Goal: Information Seeking & Learning: Find specific fact

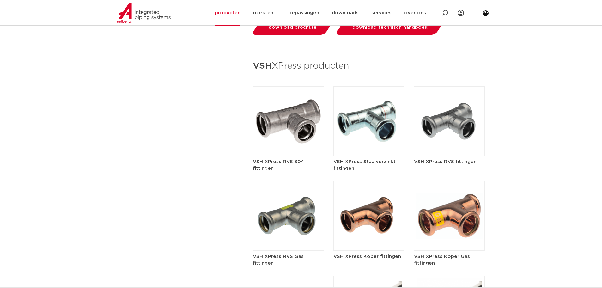
scroll to position [727, 0]
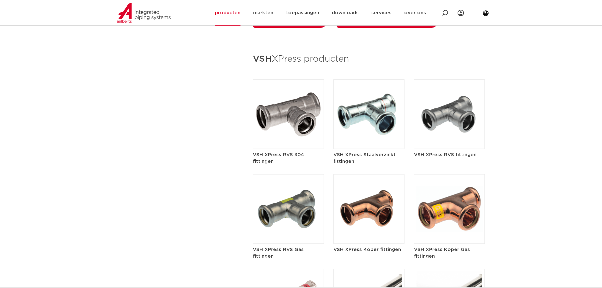
click at [363, 139] on article "VSH XPress Staalverzinkt fittingen" at bounding box center [368, 121] width 71 height 85
click at [362, 125] on img at bounding box center [368, 113] width 71 height 69
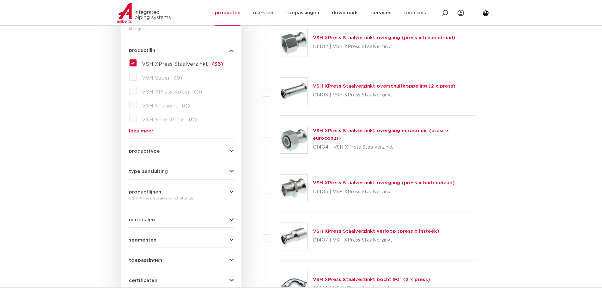
scroll to position [95, 0]
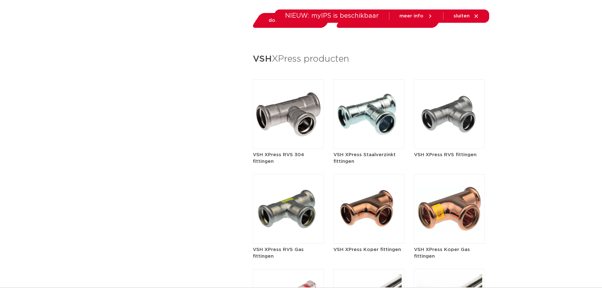
click at [356, 208] on img at bounding box center [368, 208] width 71 height 69
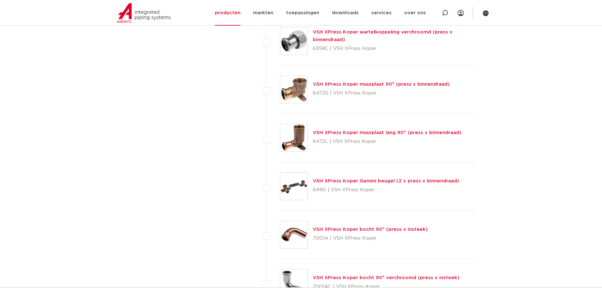
scroll to position [979, 0]
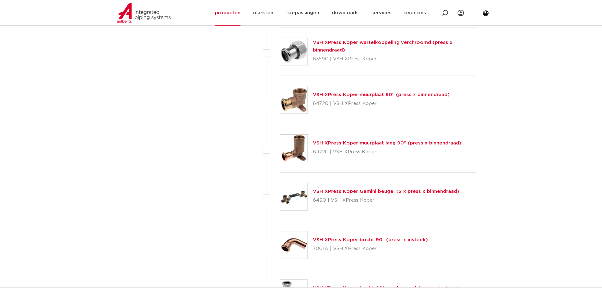
click at [368, 95] on link "VSH XPress Koper muurplaat 90° (press x binnendraad)" at bounding box center [381, 94] width 137 height 5
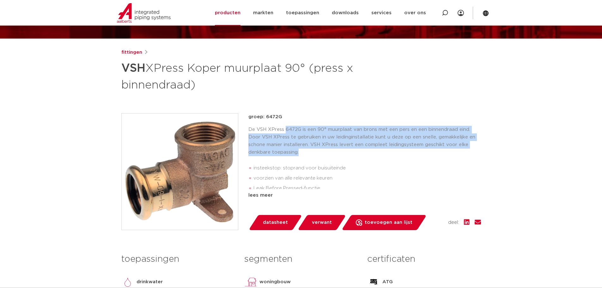
drag, startPoint x: 373, startPoint y: 140, endPoint x: 457, endPoint y: 148, distance: 84.1
click at [457, 148] on p "De VSH XPress 6472G is een 90° muurplaat van brons met een pers en een binnendr…" at bounding box center [364, 141] width 232 height 30
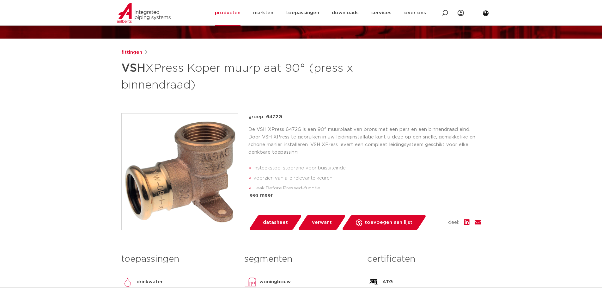
click at [245, 127] on div "groep: 6472G De VSH XPress 6472G is een 90° muurplaat van brons met een pers en…" at bounding box center [300, 171] width 359 height 117
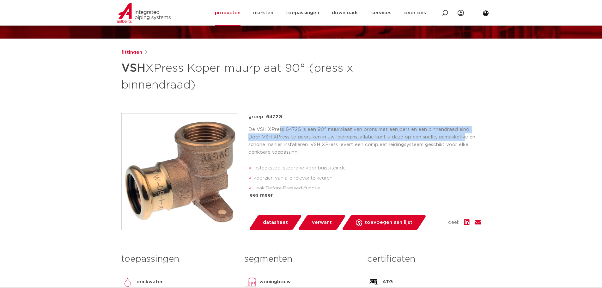
drag, startPoint x: 279, startPoint y: 133, endPoint x: 467, endPoint y: 139, distance: 188.1
click at [466, 137] on p "De VSH XPress 6472G is een 90° muurplaat van brons met een pers en een binnendr…" at bounding box center [364, 141] width 232 height 30
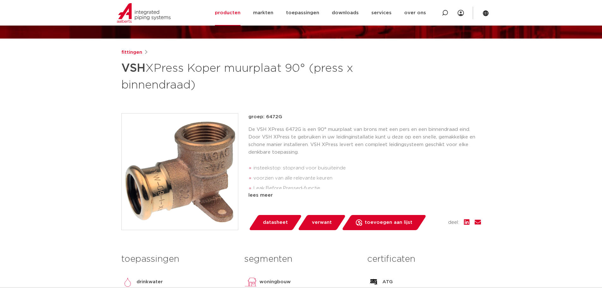
drag, startPoint x: 468, startPoint y: 142, endPoint x: 283, endPoint y: 145, distance: 185.1
click at [468, 142] on p "De VSH XPress 6472G is een 90° muurplaat van brons met een pers en een binnendr…" at bounding box center [364, 141] width 232 height 30
drag, startPoint x: 282, startPoint y: 145, endPoint x: 466, endPoint y: 143, distance: 183.9
click at [465, 141] on p "De VSH XPress 6472G is een 90° muurplaat van brons met een pers en een binnendr…" at bounding box center [364, 141] width 232 height 30
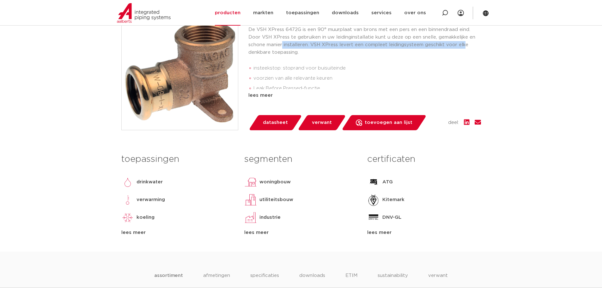
scroll to position [190, 0]
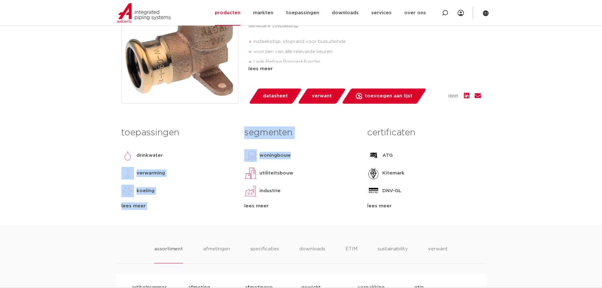
drag, startPoint x: 239, startPoint y: 150, endPoint x: 311, endPoint y: 167, distance: 74.3
click at [317, 157] on div "toepassingen drinkwater verwarming koeling perslucht vacuüm lees meer lees mind…" at bounding box center [301, 174] width 369 height 101
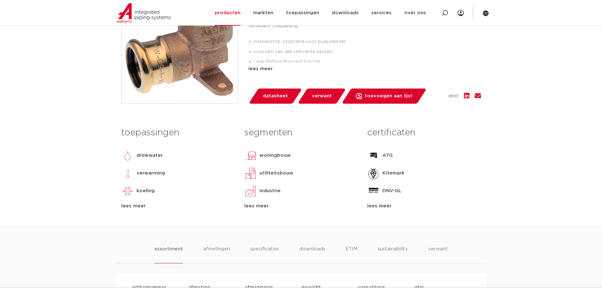
click at [304, 174] on div "utiliteitsbouw" at bounding box center [300, 173] width 113 height 13
drag, startPoint x: 137, startPoint y: 156, endPoint x: 157, endPoint y: 156, distance: 20.2
click at [157, 156] on p "drinkwater" at bounding box center [149, 156] width 26 height 8
drag, startPoint x: 139, startPoint y: 176, endPoint x: 179, endPoint y: 172, distance: 40.3
click at [179, 172] on div "verwarming" at bounding box center [177, 173] width 113 height 13
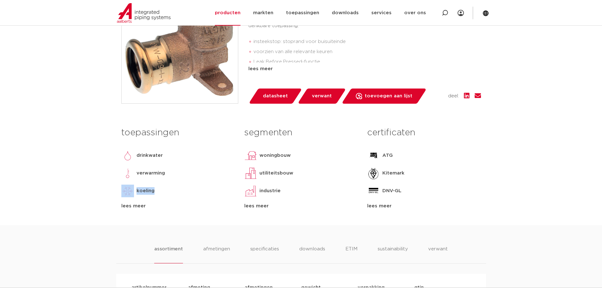
drag, startPoint x: 138, startPoint y: 189, endPoint x: 175, endPoint y: 195, distance: 37.5
click at [175, 195] on div "toepassingen drinkwater verwarming koeling perslucht vacuüm lees meer lees mind…" at bounding box center [178, 167] width 123 height 86
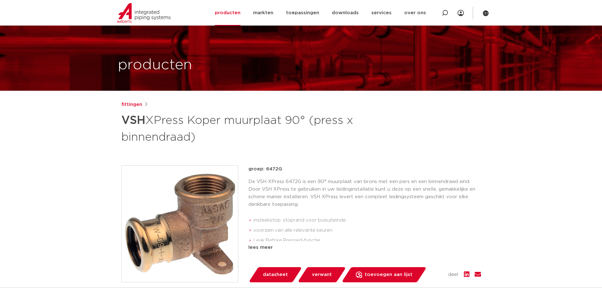
scroll to position [0, 0]
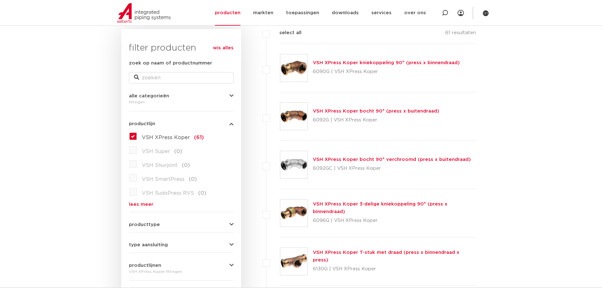
scroll to position [95, 0]
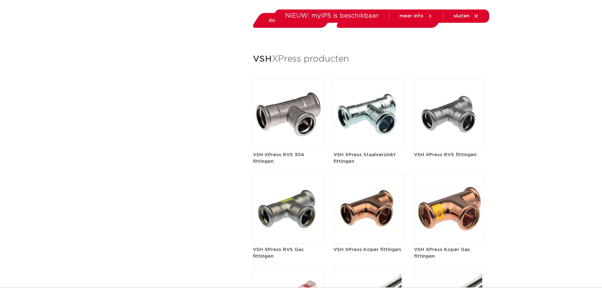
click at [376, 118] on img at bounding box center [368, 113] width 71 height 69
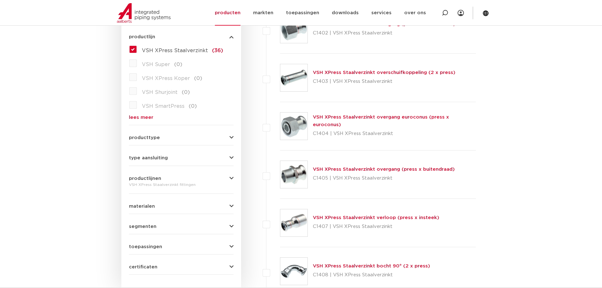
scroll to position [178, 0]
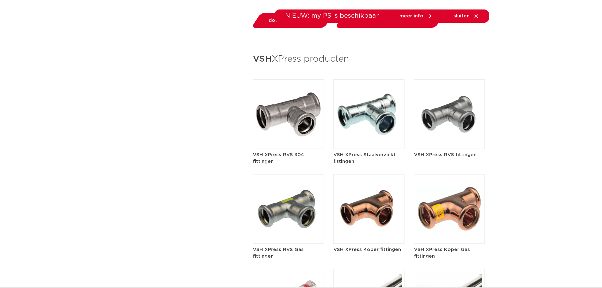
click at [358, 184] on img at bounding box center [368, 208] width 71 height 69
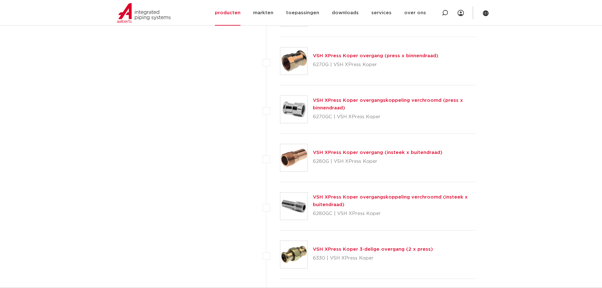
scroll to position [584, 0]
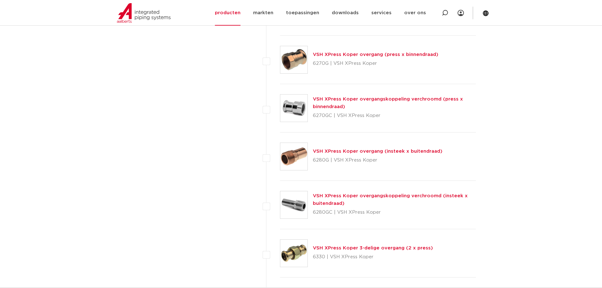
click at [324, 148] on div "VSH XPress Koper overgang (insteek x buitendraad) 6280G | VSH XPress Koper" at bounding box center [378, 157] width 130 height 18
click at [324, 149] on link "VSH XPress Koper overgang (insteek x buitendraad)" at bounding box center [378, 151] width 130 height 5
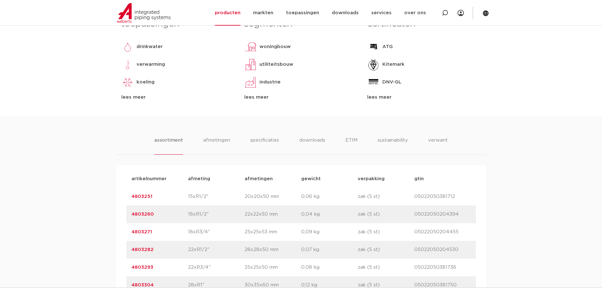
scroll to position [316, 0]
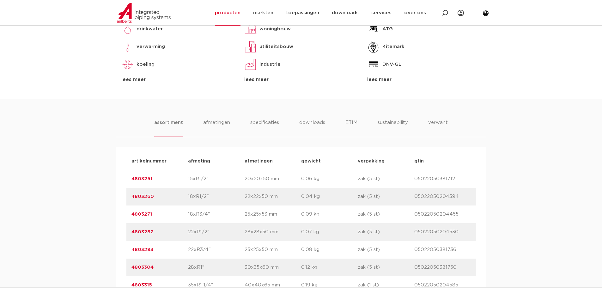
click at [151, 173] on div "artikelnummer 4803251 afmeting 15xR1/2" [GEOGRAPHIC_DATA] 20x20x50 mm gewicht 0…" at bounding box center [300, 179] width 349 height 18
drag, startPoint x: 144, startPoint y: 182, endPoint x: 121, endPoint y: 186, distance: 23.0
click at [121, 186] on div "artikelnummer afmeting [GEOGRAPHIC_DATA] gewicht verpakking gtin artikelnummer …" at bounding box center [301, 231] width 370 height 169
copy link "4803251"
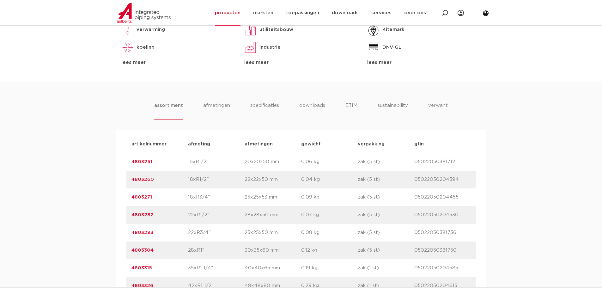
scroll to position [347, 0]
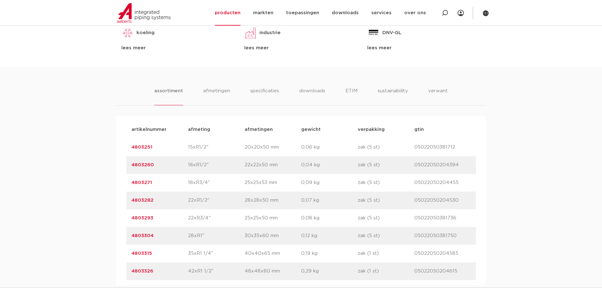
drag, startPoint x: 196, startPoint y: 146, endPoint x: 108, endPoint y: 142, distance: 88.9
click at [108, 142] on div "assortiment [GEOGRAPHIC_DATA] specificaties downloads ETIM sustainability verwa…" at bounding box center [301, 176] width 602 height 218
click at [181, 167] on p "4803260" at bounding box center [159, 165] width 57 height 8
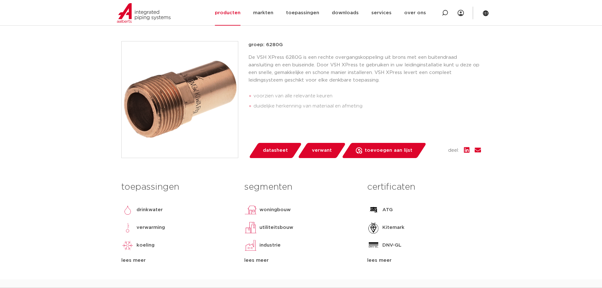
scroll to position [95, 0]
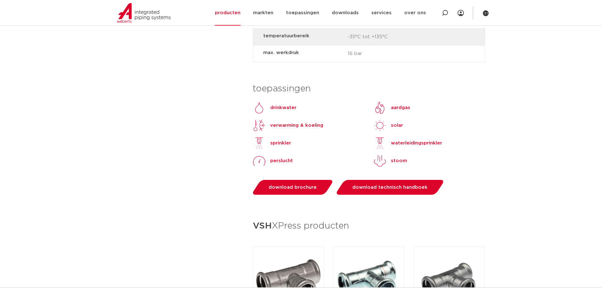
scroll to position [663, 0]
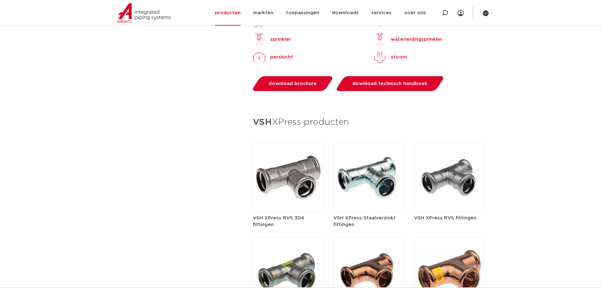
click at [367, 169] on img at bounding box center [368, 176] width 71 height 69
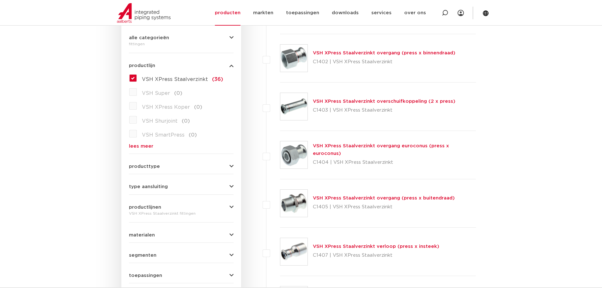
scroll to position [158, 0]
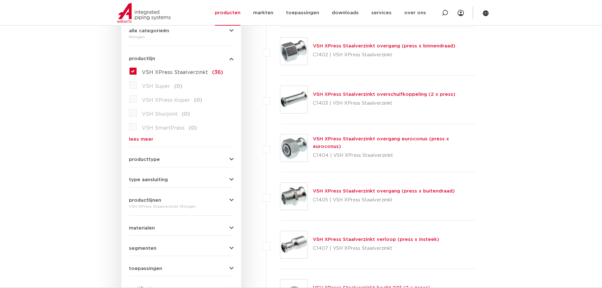
click at [339, 144] on link "VSH XPress Staalverzinkt overgang euroconus (press x euroconus)" at bounding box center [381, 142] width 136 height 12
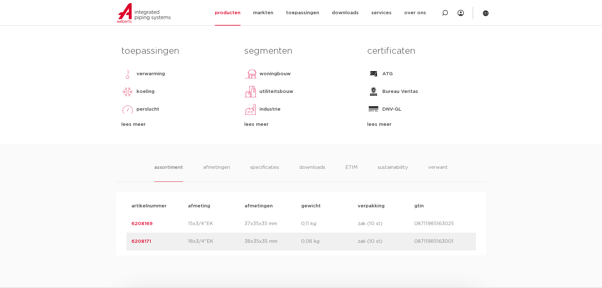
scroll to position [284, 0]
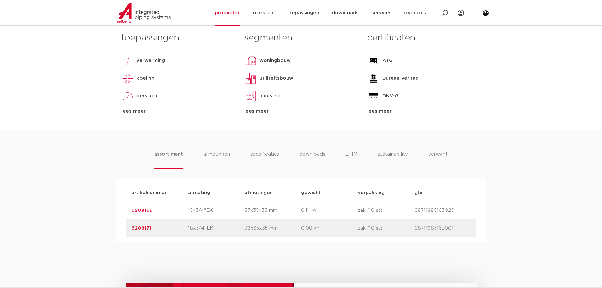
drag, startPoint x: 155, startPoint y: 210, endPoint x: 128, endPoint y: 214, distance: 27.7
click at [128, 214] on div "artikelnummer 6208169 afmeting 15x3/4"EK [GEOGRAPHIC_DATA] 37x35x35 mm gewicht …" at bounding box center [300, 211] width 349 height 18
copy link "6208169"
